Goal: Task Accomplishment & Management: Manage account settings

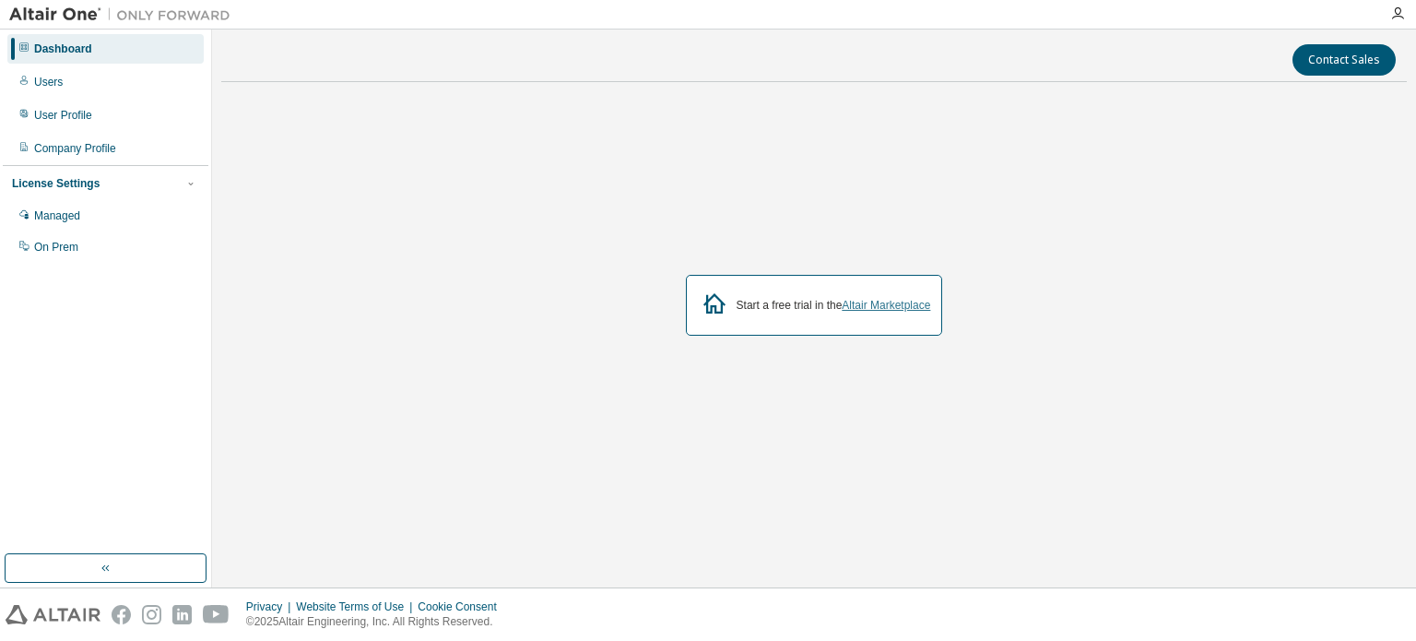
click at [885, 306] on link "Altair Marketplace" at bounding box center [886, 305] width 89 height 13
click at [70, 85] on div "Users" at bounding box center [105, 82] width 196 height 30
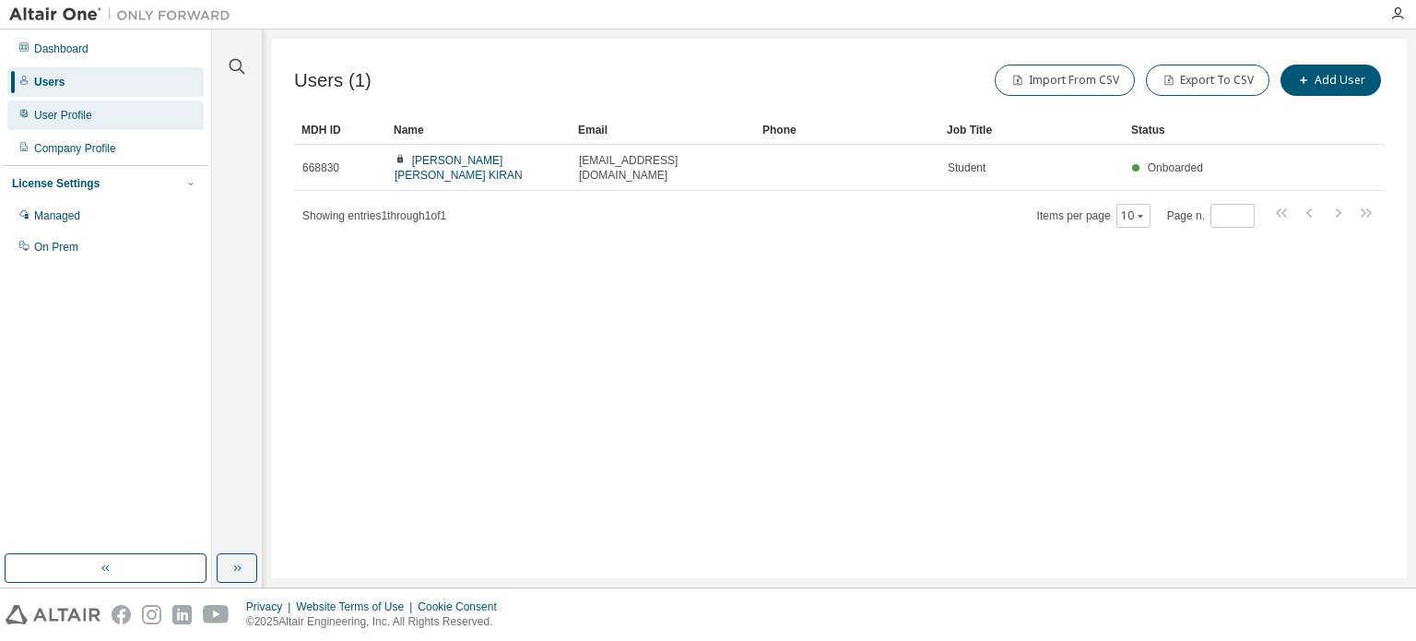
click at [70, 117] on div "User Profile" at bounding box center [63, 115] width 58 height 15
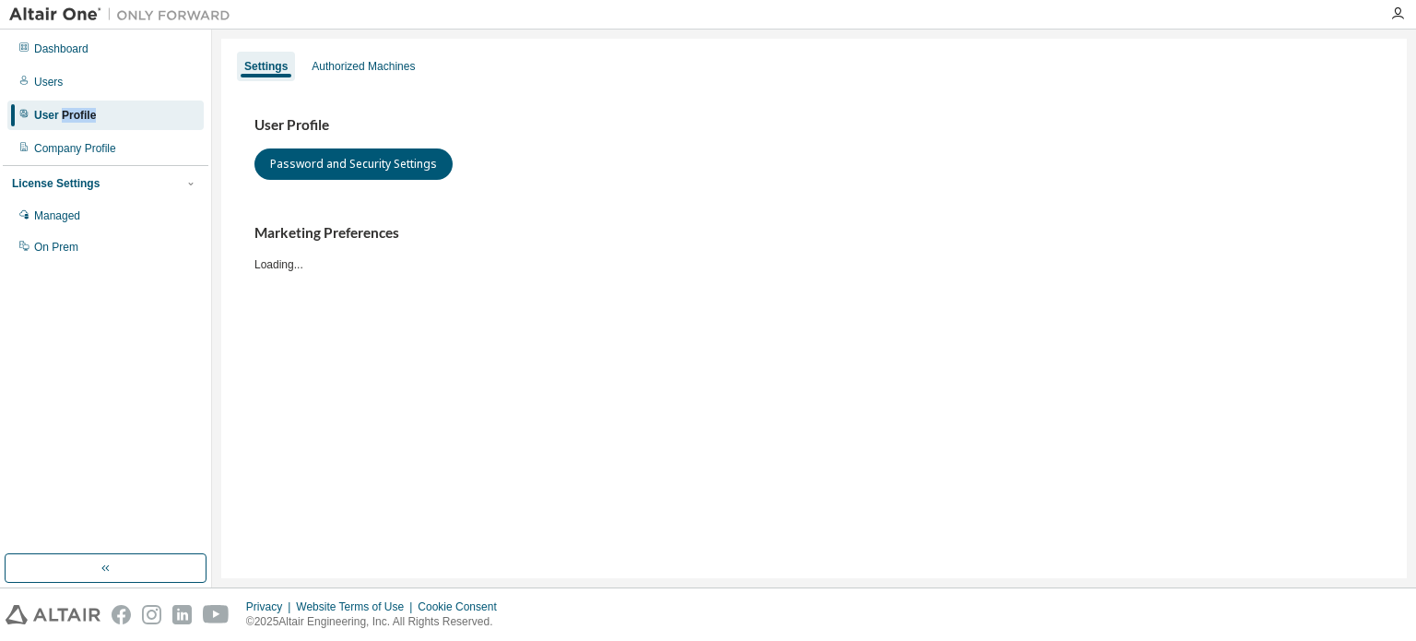
click at [70, 117] on div "User Profile" at bounding box center [65, 115] width 62 height 15
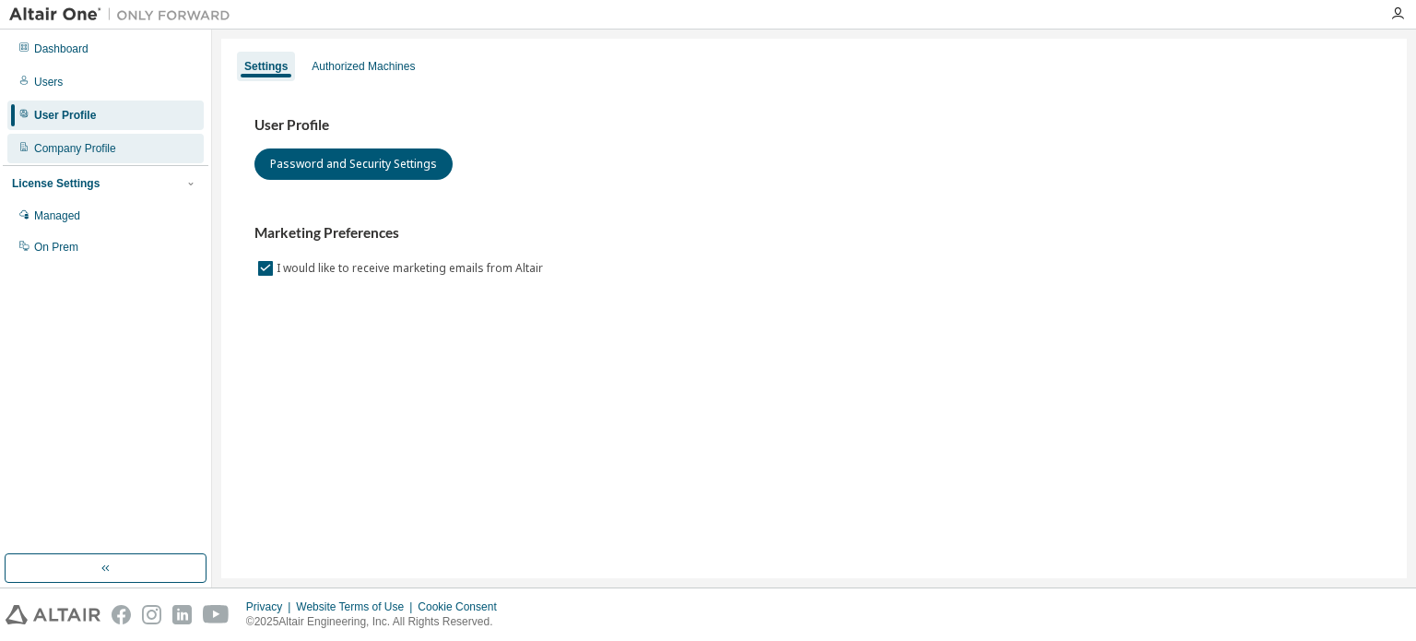
click at [64, 150] on div "Company Profile" at bounding box center [75, 148] width 82 height 15
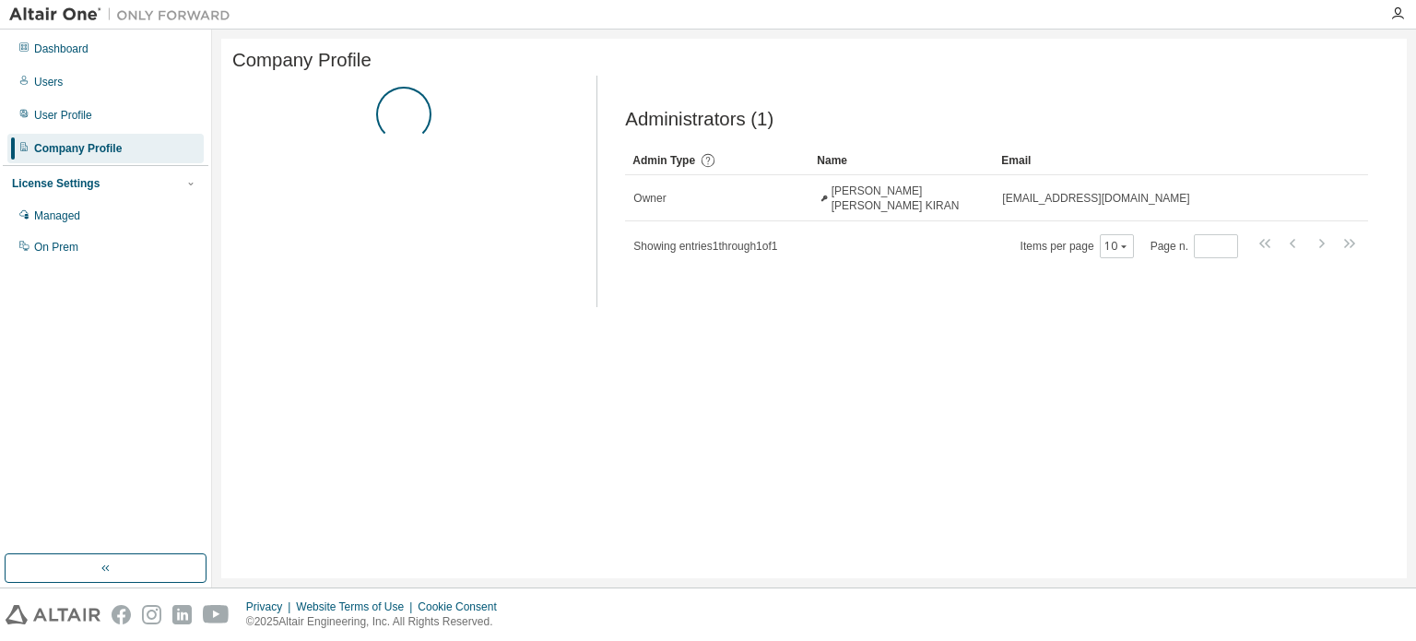
click at [65, 173] on div "License Settings Managed On Prem" at bounding box center [106, 214] width 206 height 99
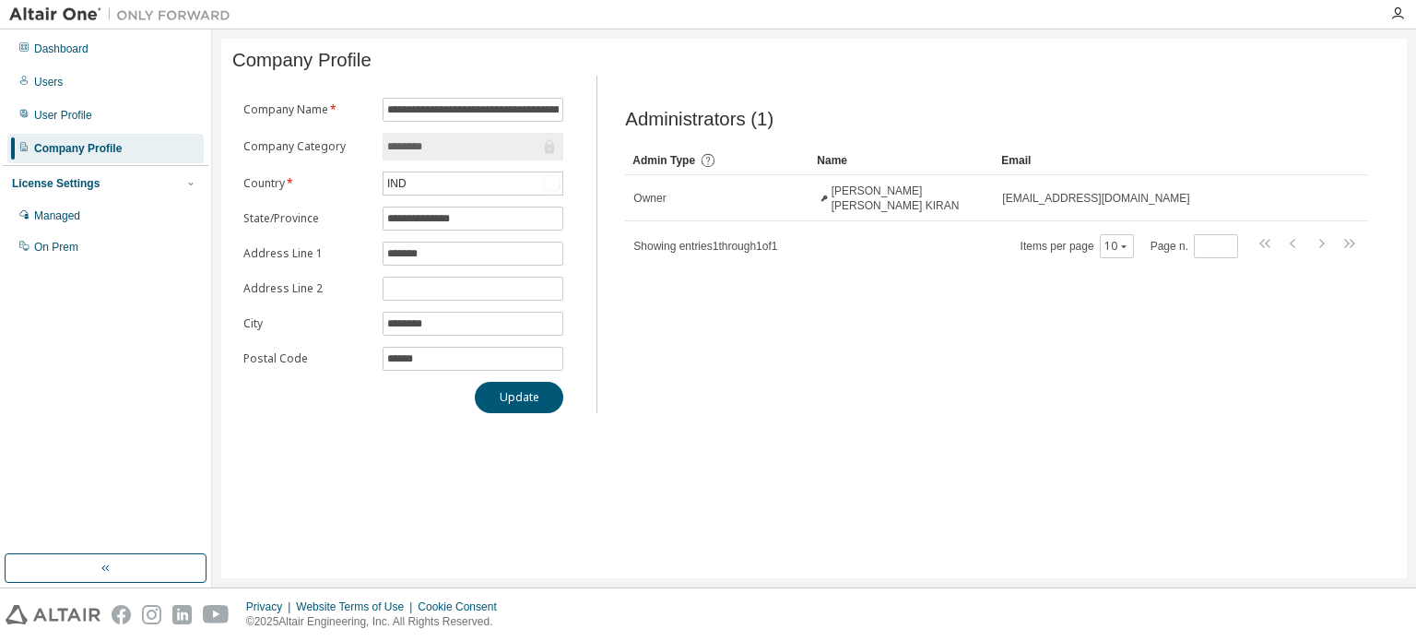
click at [64, 193] on div "License Settings Managed On Prem" at bounding box center [106, 214] width 206 height 99
click at [62, 218] on div "Managed" at bounding box center [57, 215] width 46 height 15
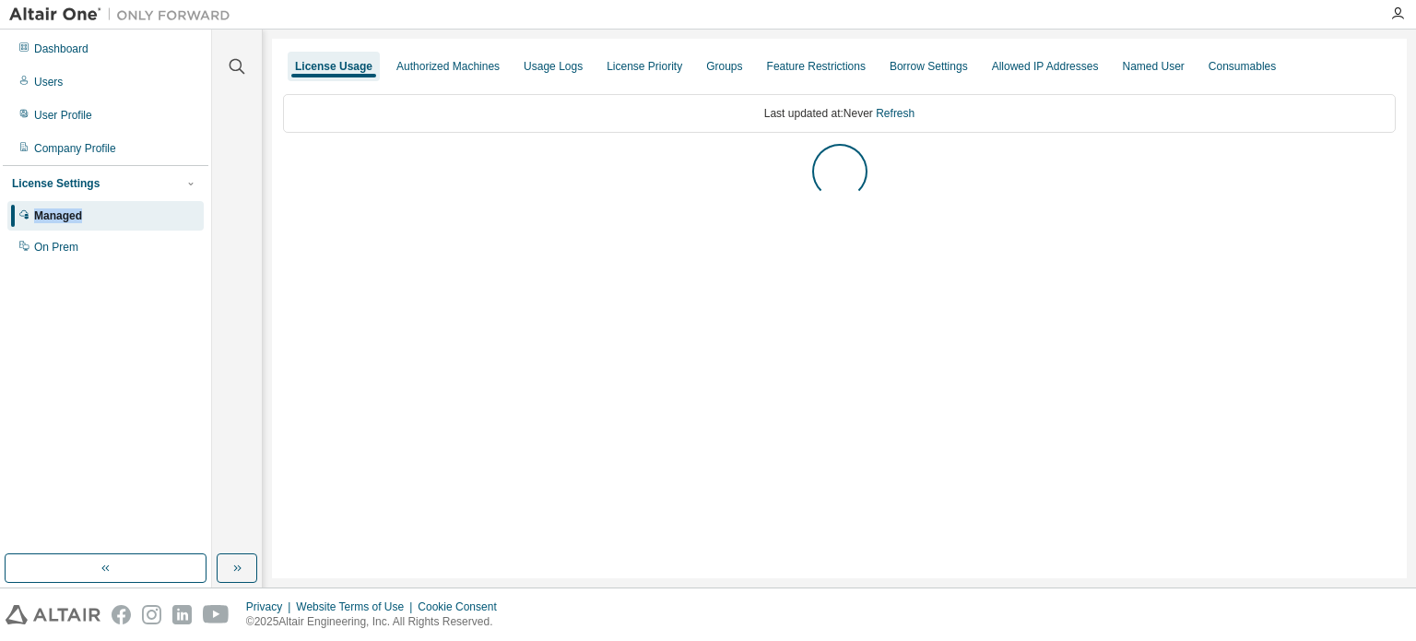
click at [62, 218] on div "Managed" at bounding box center [58, 215] width 48 height 15
click at [85, 80] on div "Users" at bounding box center [105, 82] width 196 height 30
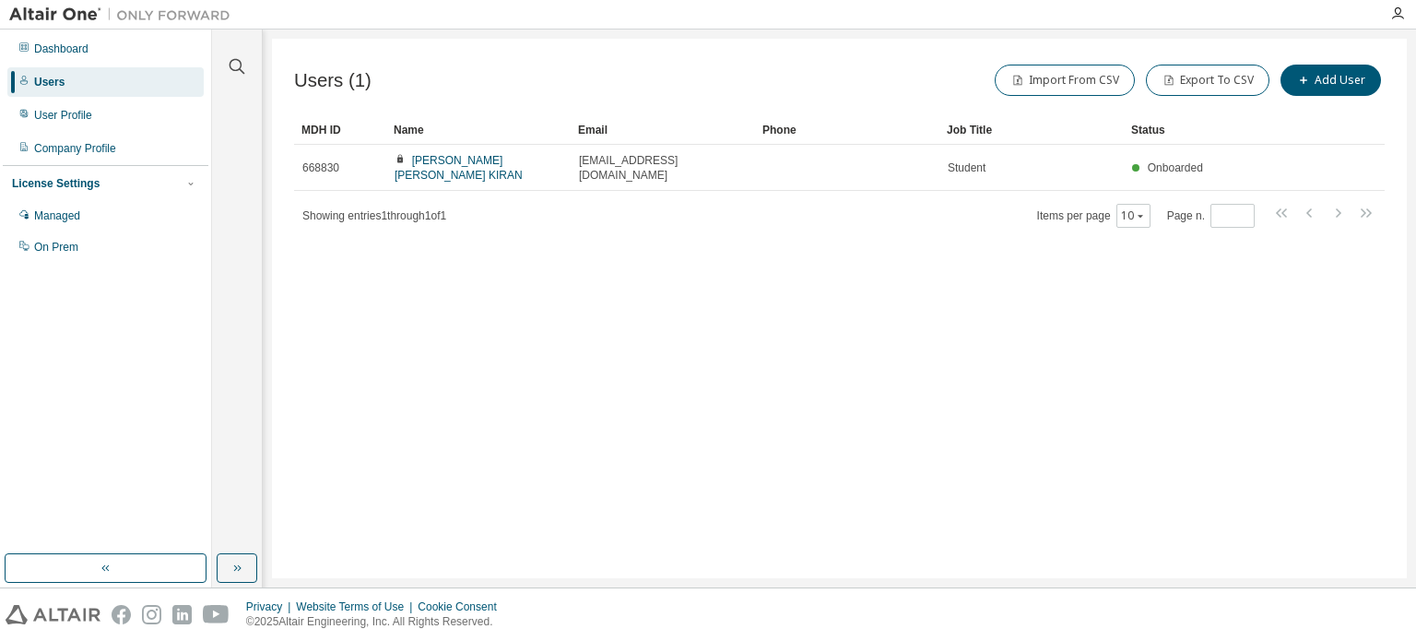
click at [77, 93] on div "Users" at bounding box center [105, 82] width 196 height 30
click at [92, 54] on div "Dashboard" at bounding box center [105, 49] width 196 height 30
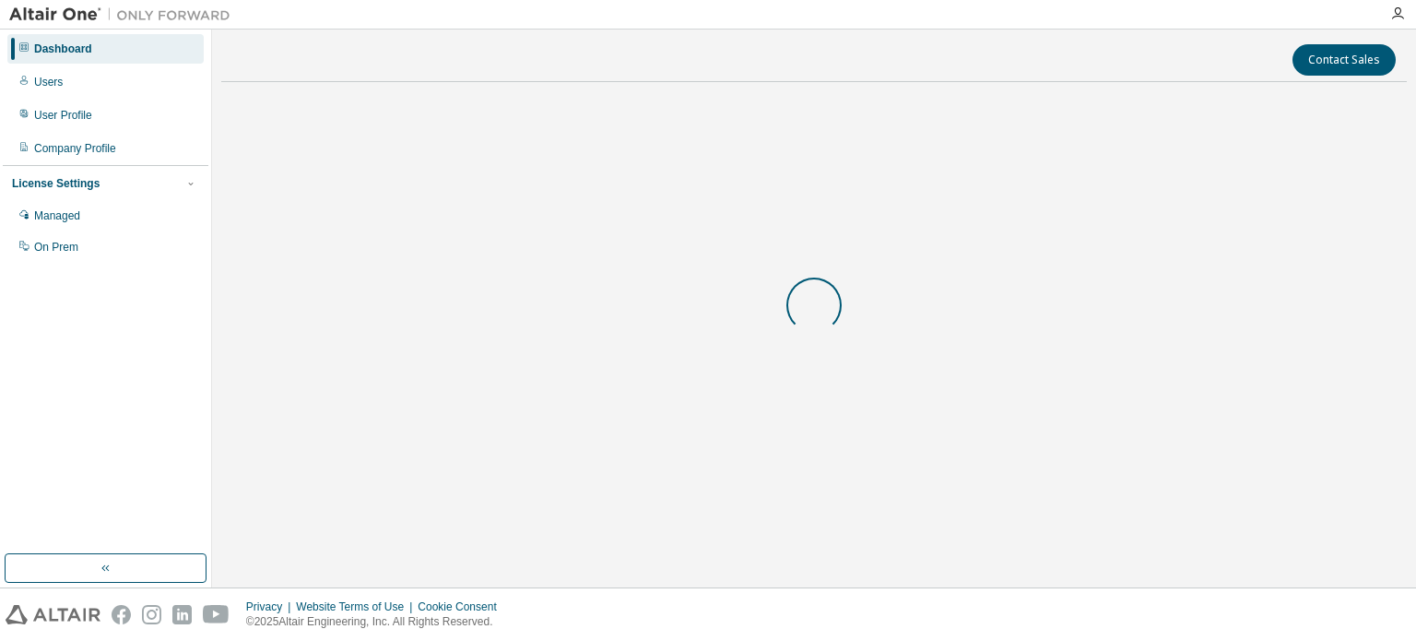
click at [92, 54] on div "Dashboard" at bounding box center [105, 49] width 196 height 30
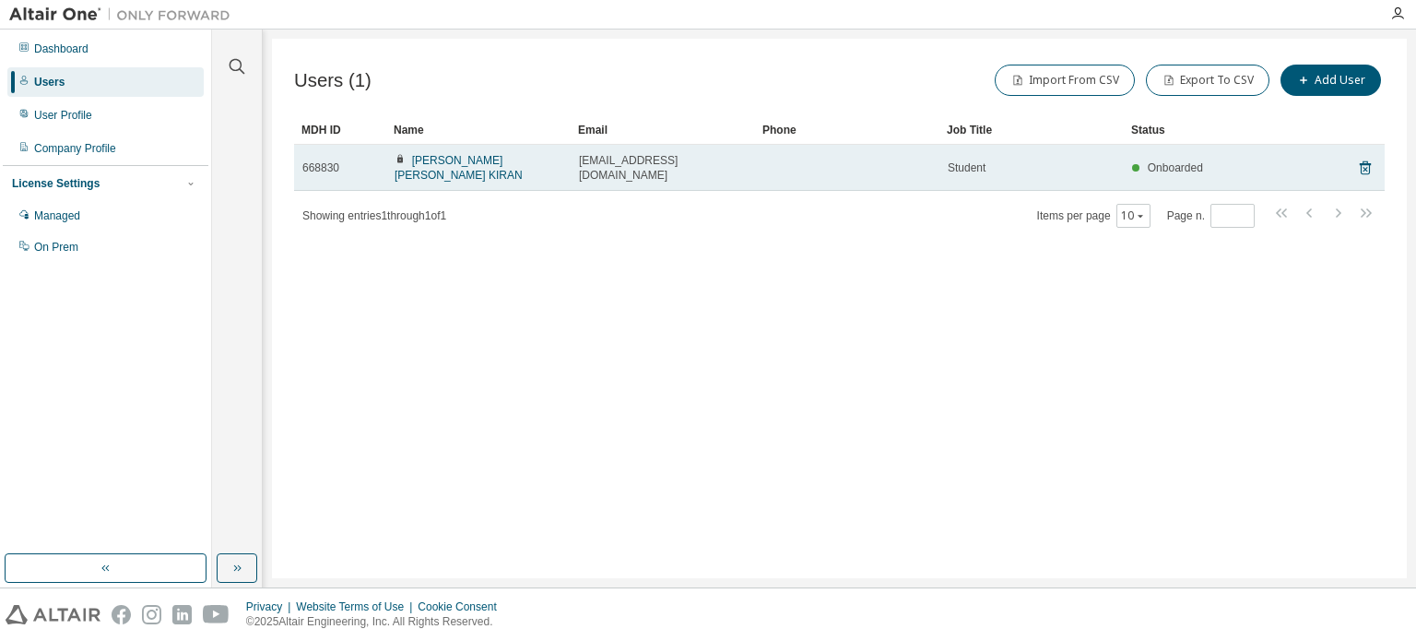
click at [1093, 146] on td "Student" at bounding box center [1032, 168] width 184 height 46
click at [1084, 160] on div "Student" at bounding box center [1032, 167] width 168 height 15
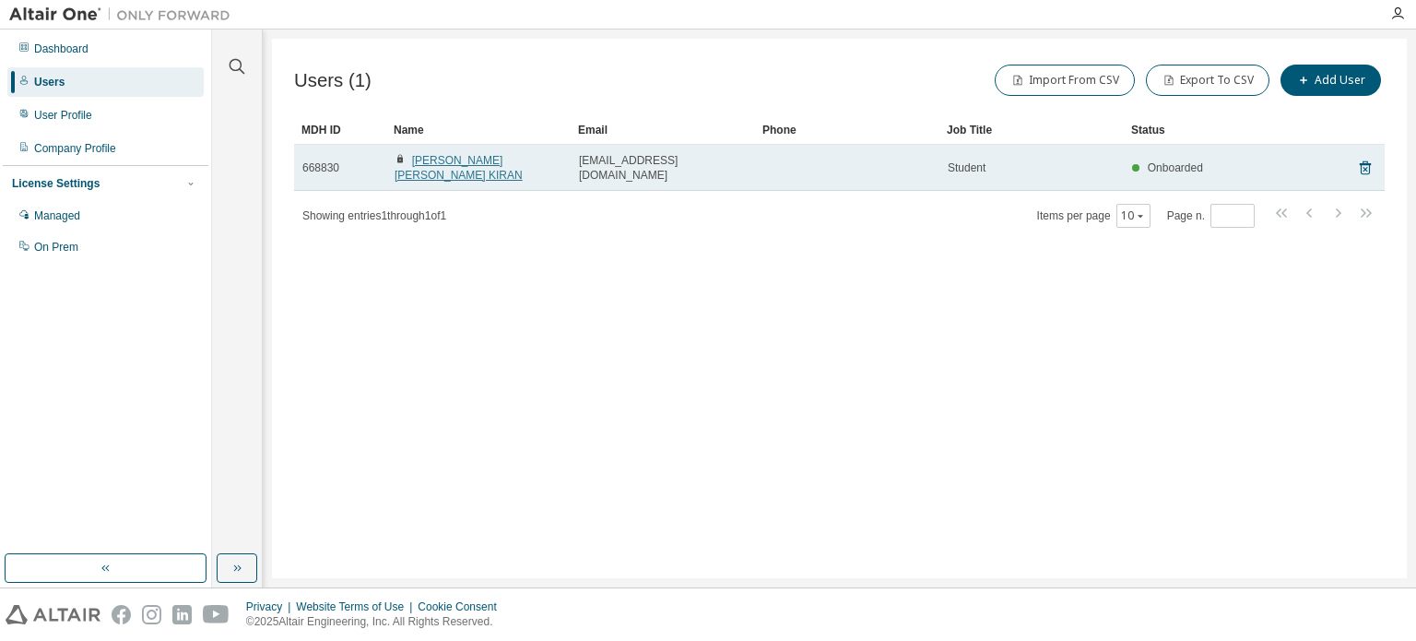
click at [523, 160] on link "GUTHULA RUPA SURYA KIRAN" at bounding box center [459, 168] width 128 height 28
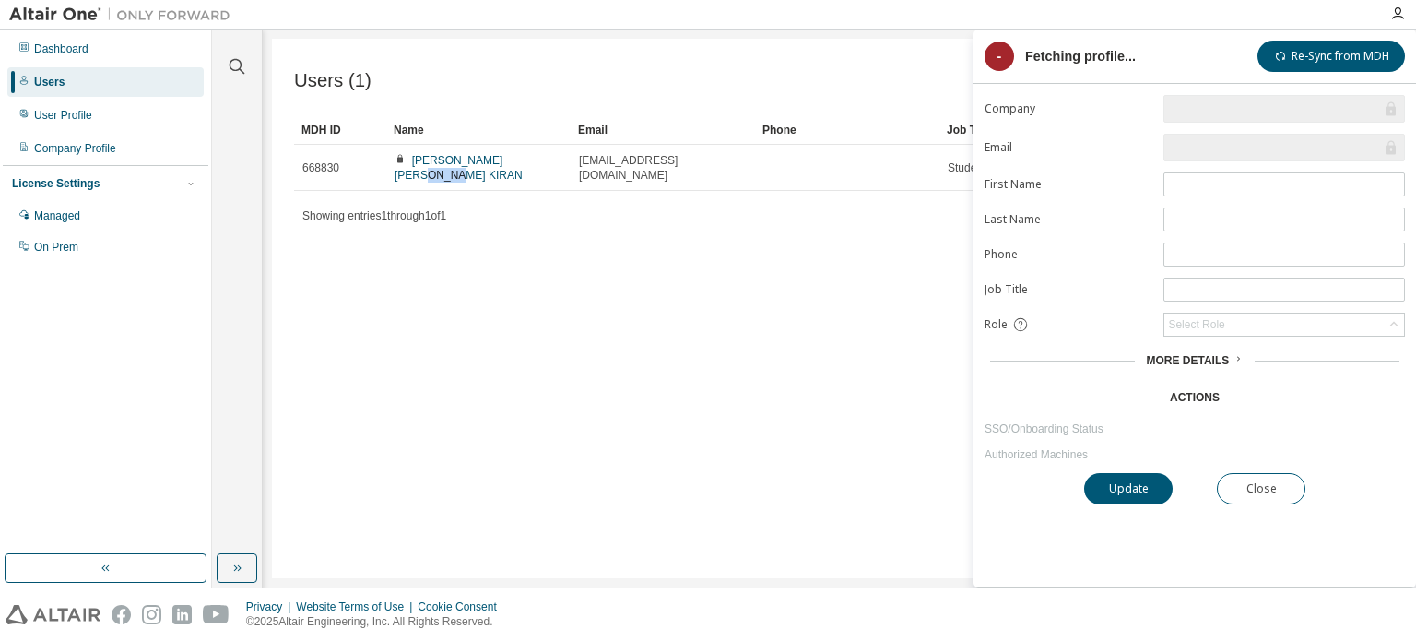
click at [523, 160] on link "GUTHULA RUPA SURYA KIRAN" at bounding box center [459, 168] width 128 height 28
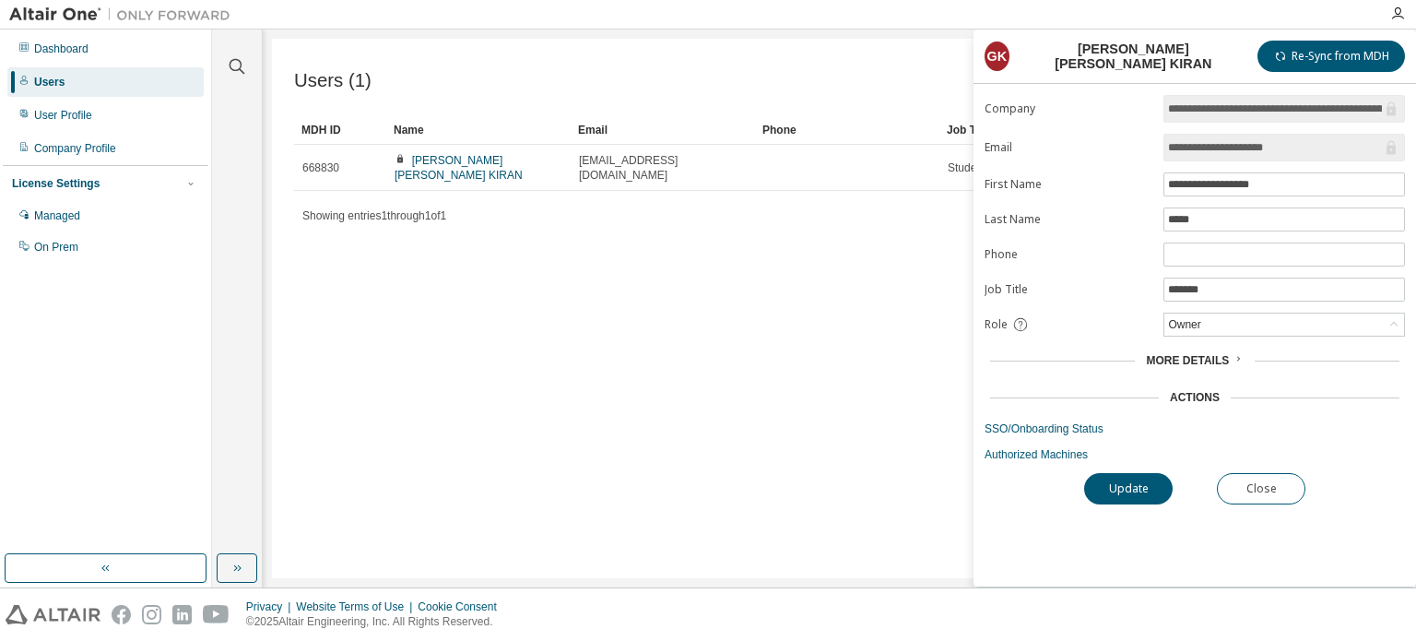
click at [689, 375] on div "Users (1) Import From CSV Export To CSV Add User Clear Load Save Save As Field …" at bounding box center [839, 308] width 1135 height 539
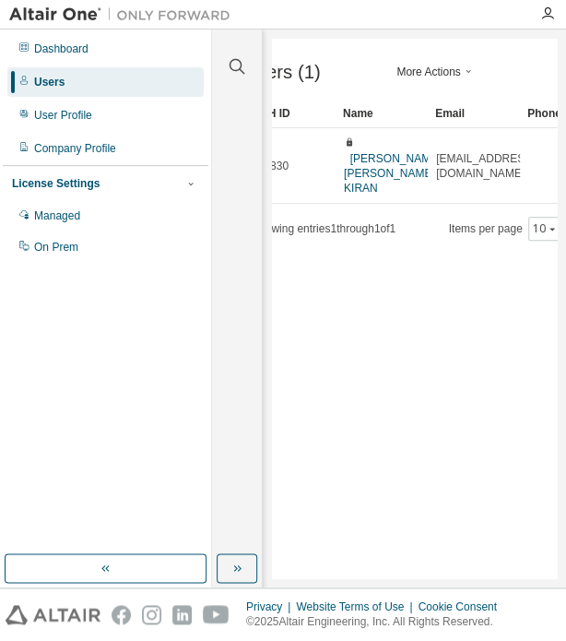
scroll to position [0, 46]
